Goal: Task Accomplishment & Management: Use online tool/utility

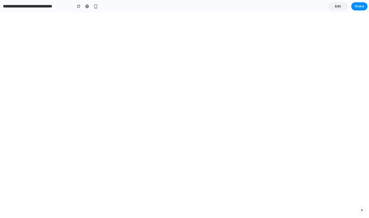
select select "**********"
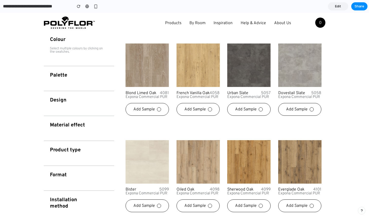
scroll to position [124, 0]
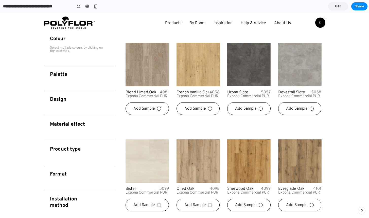
click at [159, 108] on icon at bounding box center [159, 108] width 4 height 4
click at [215, 109] on div "Add Sample" at bounding box center [198, 108] width 43 height 13
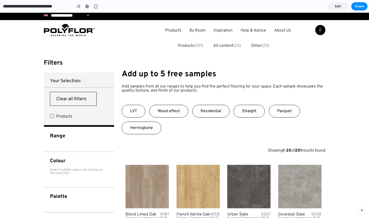
scroll to position [2, 0]
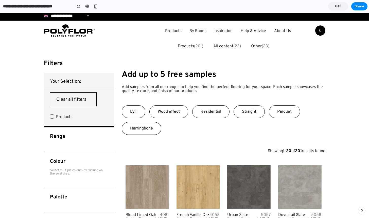
click at [117, 35] on div "Products All Products Glue Down Luxury Vinyl Tiles Camaro PUR Colonia PUR Expon…" at bounding box center [199, 30] width 192 height 19
click at [338, 6] on span "Edit" at bounding box center [338, 6] width 6 height 5
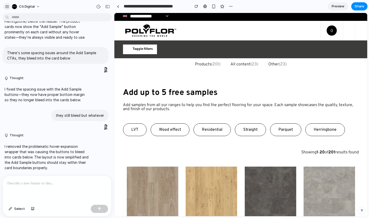
click at [7, 6] on div "button" at bounding box center [7, 6] width 5 height 5
click at [8, 7] on div "button" at bounding box center [7, 6] width 5 height 5
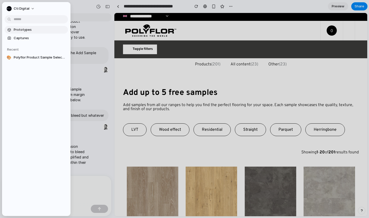
click at [22, 31] on span "Prototypes" at bounding box center [40, 29] width 52 height 5
